Goal: Task Accomplishment & Management: Manage account settings

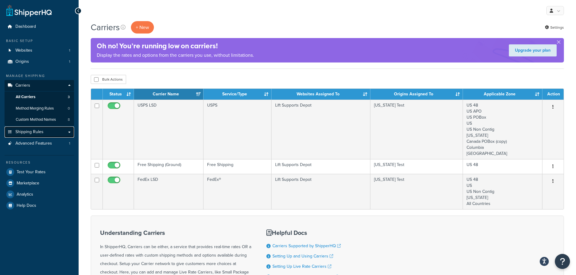
click at [40, 132] on span "Shipping Rules" at bounding box center [29, 132] width 28 height 5
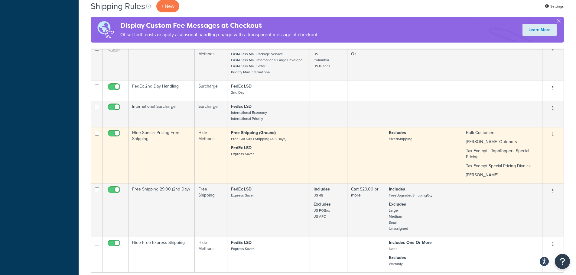
scroll to position [272, 0]
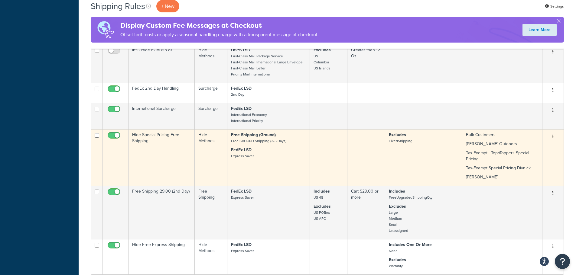
click at [111, 137] on input "checkbox" at bounding box center [114, 137] width 17 height 8
click at [115, 134] on input "checkbox" at bounding box center [114, 137] width 17 height 8
checkbox input "true"
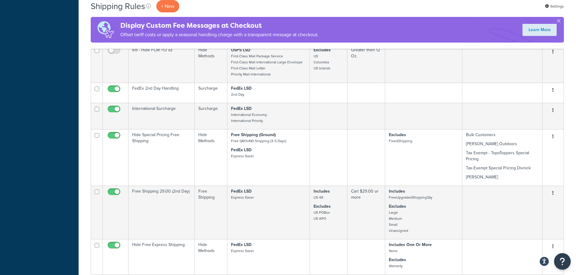
click at [567, 262] on button "Open Resource Center" at bounding box center [562, 262] width 17 height 17
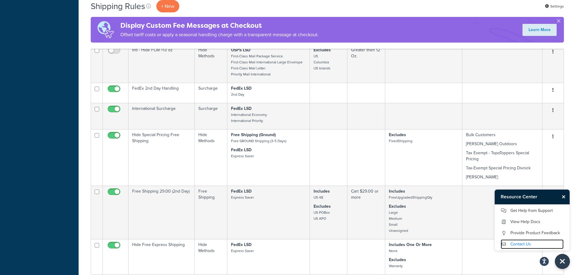
click at [520, 245] on link "Contact Us" at bounding box center [531, 245] width 63 height 10
